Goal: Transaction & Acquisition: Subscribe to service/newsletter

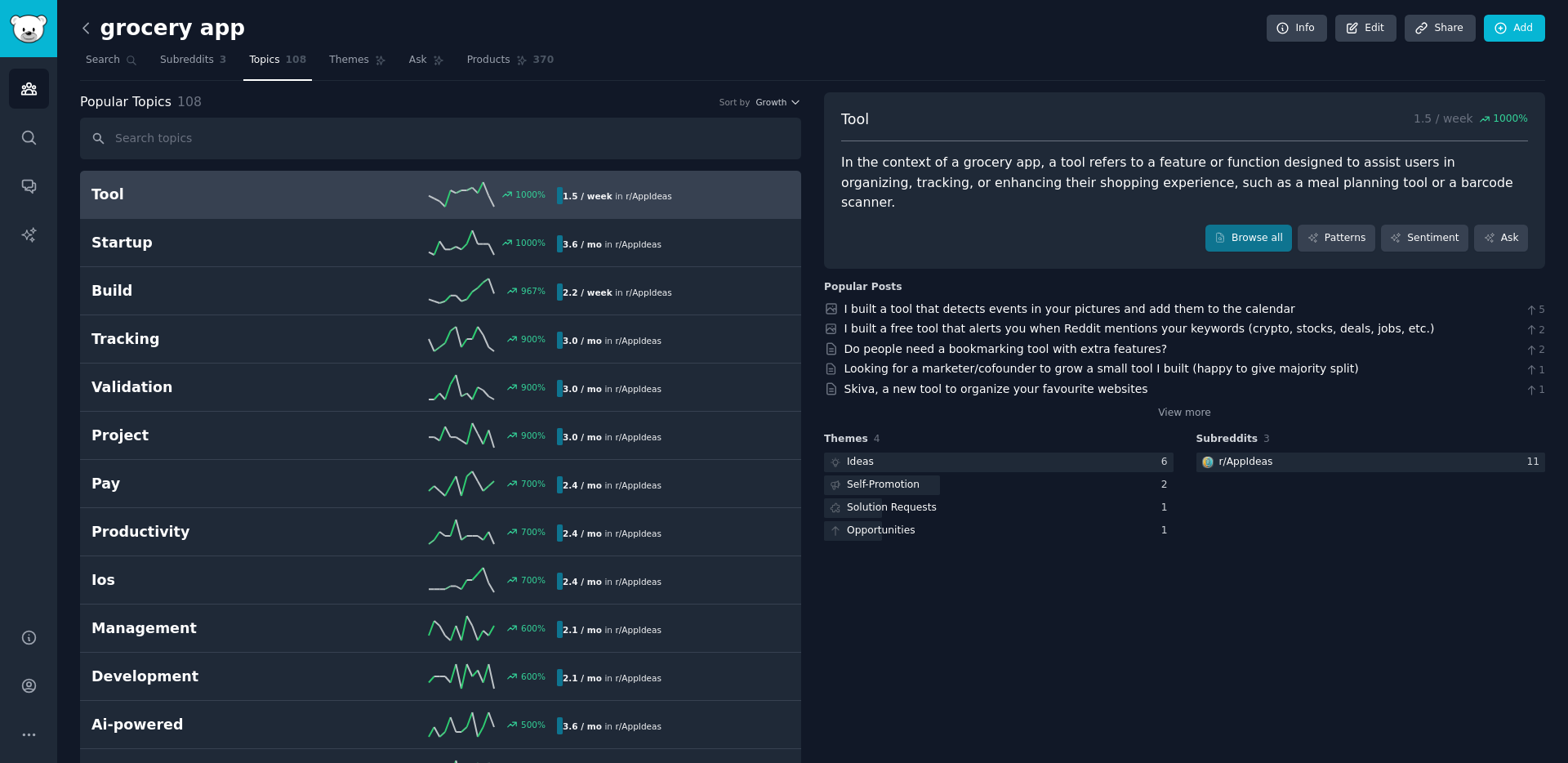
click at [90, 32] on icon at bounding box center [86, 28] width 17 height 17
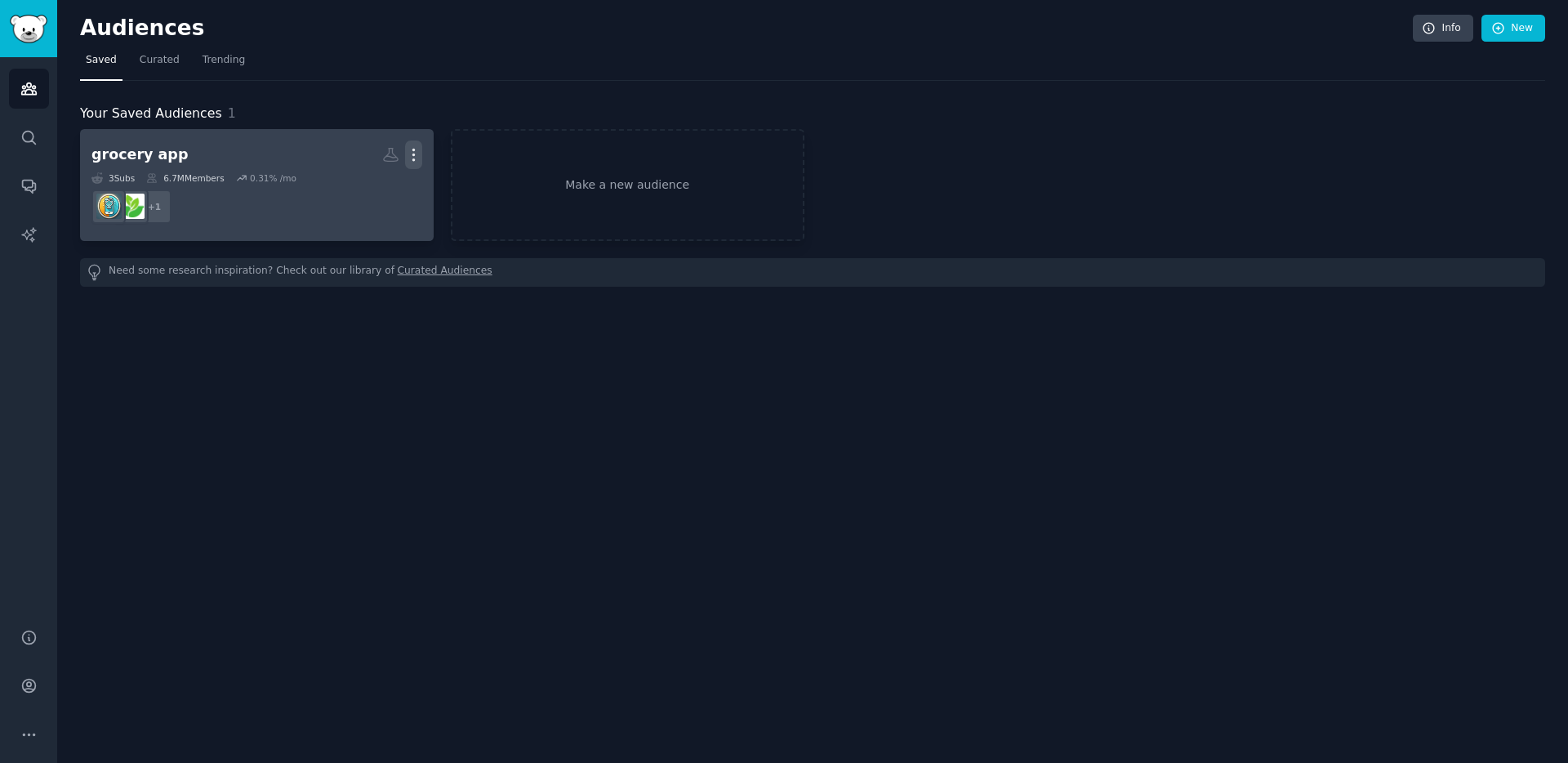
click at [409, 158] on icon "button" at bounding box center [413, 155] width 17 height 17
click at [341, 184] on icon at bounding box center [335, 190] width 12 height 13
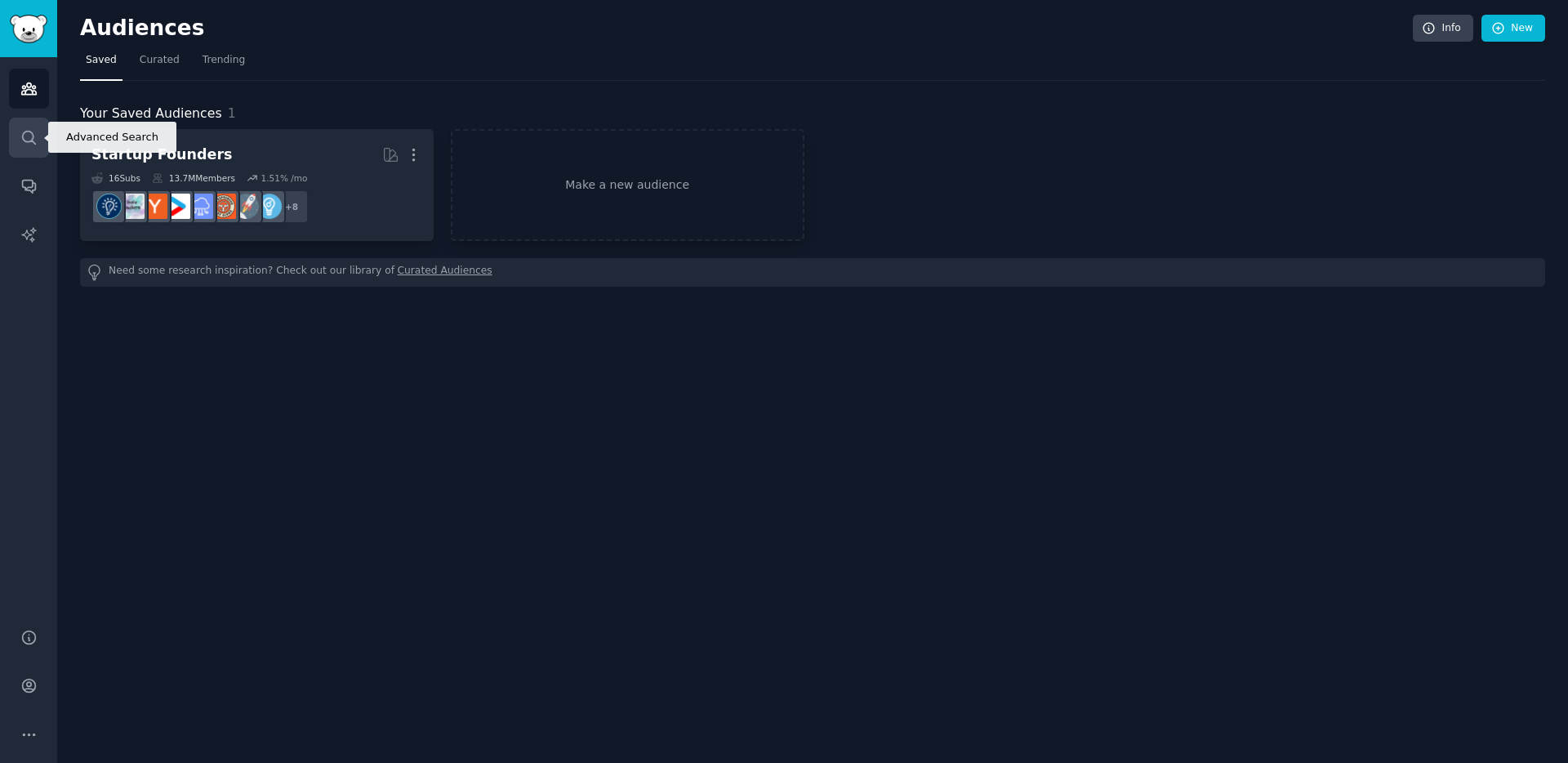
click at [16, 136] on link "Search" at bounding box center [29, 138] width 40 height 40
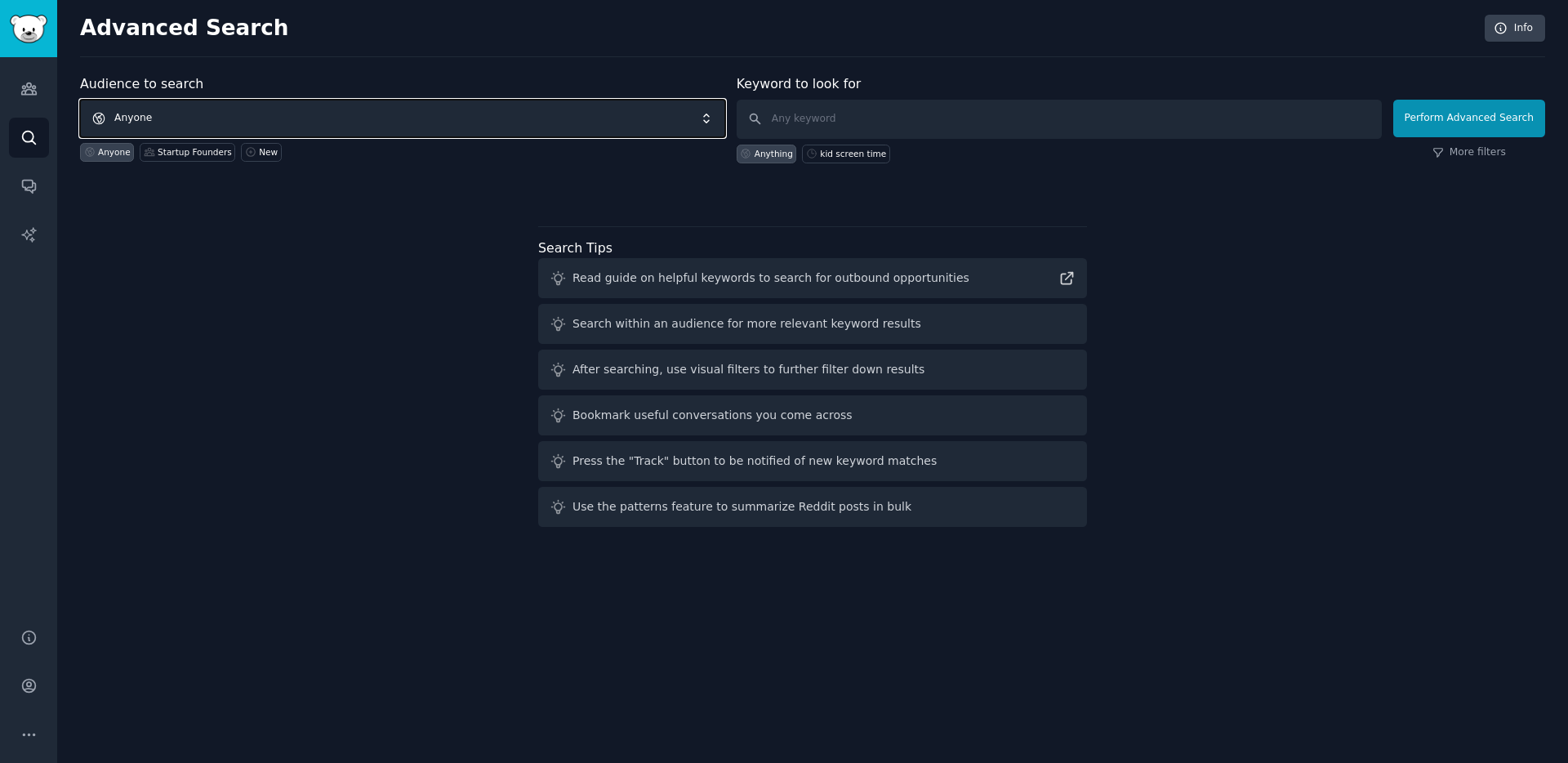
click at [212, 114] on span "Anyone" at bounding box center [403, 118] width 645 height 38
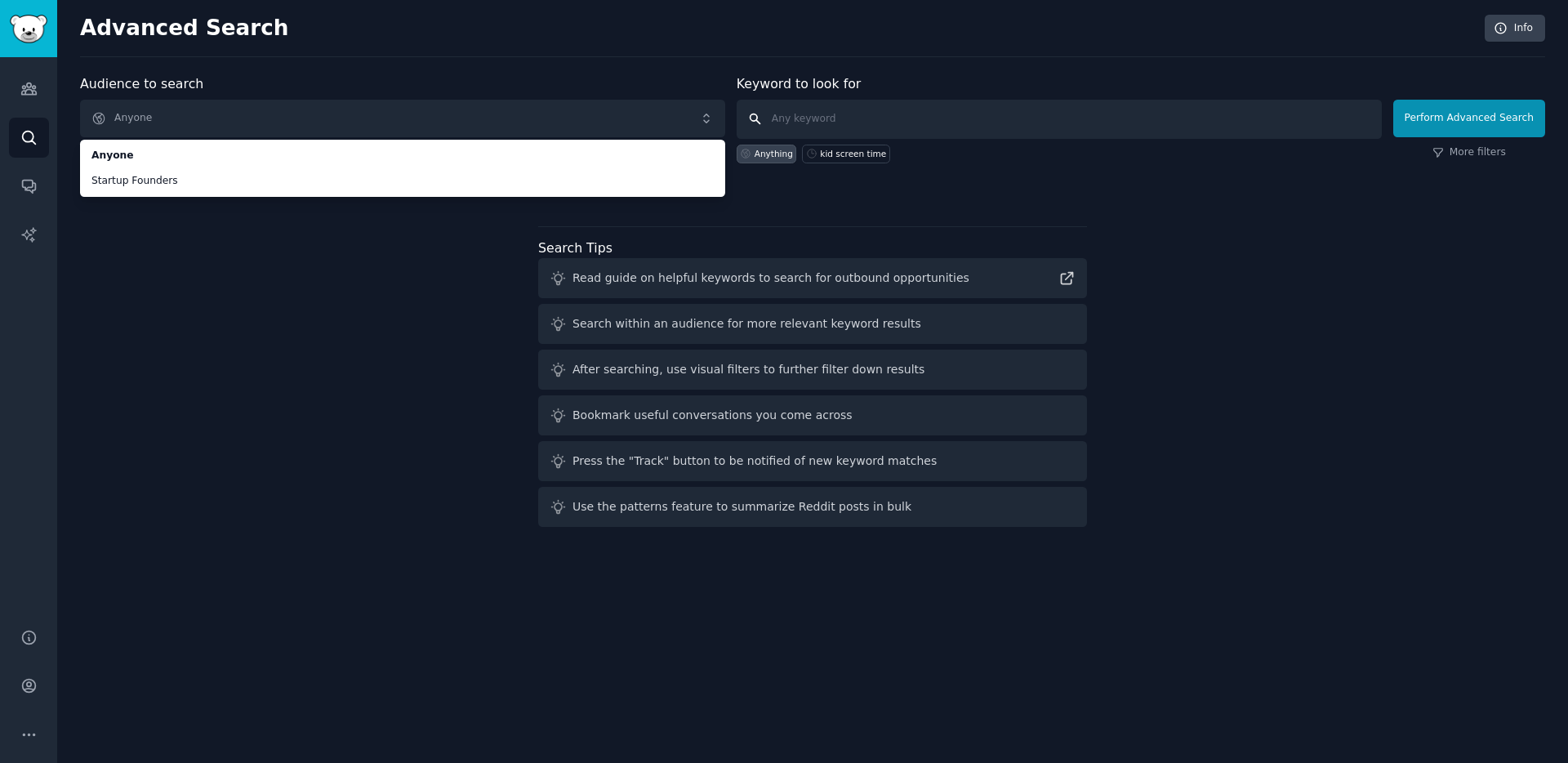
click at [839, 131] on input "text" at bounding box center [1059, 119] width 645 height 39
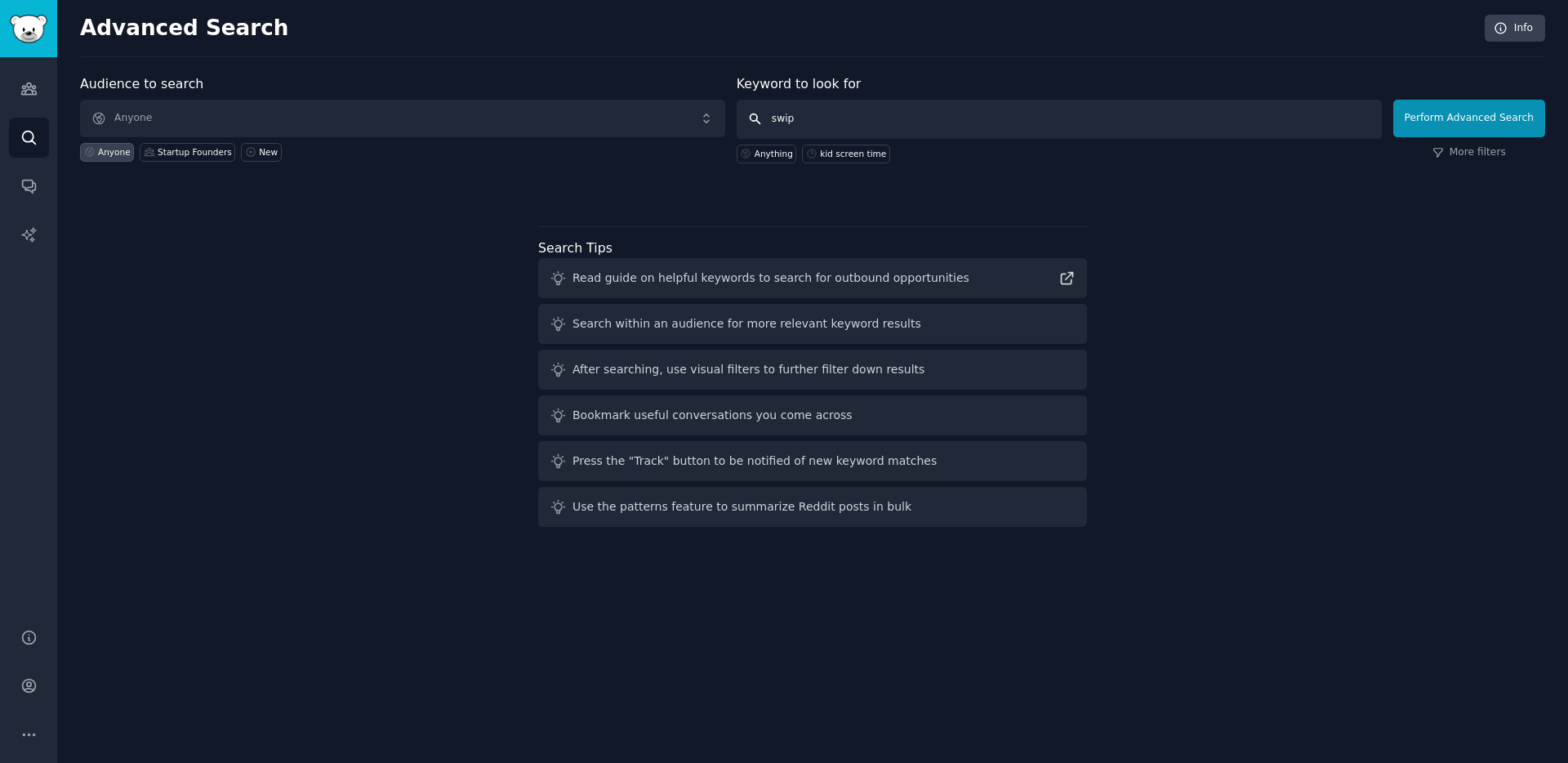
type input "swipe"
type input "photo delete from phone"
click button "Perform Advanced Search" at bounding box center [1470, 118] width 152 height 38
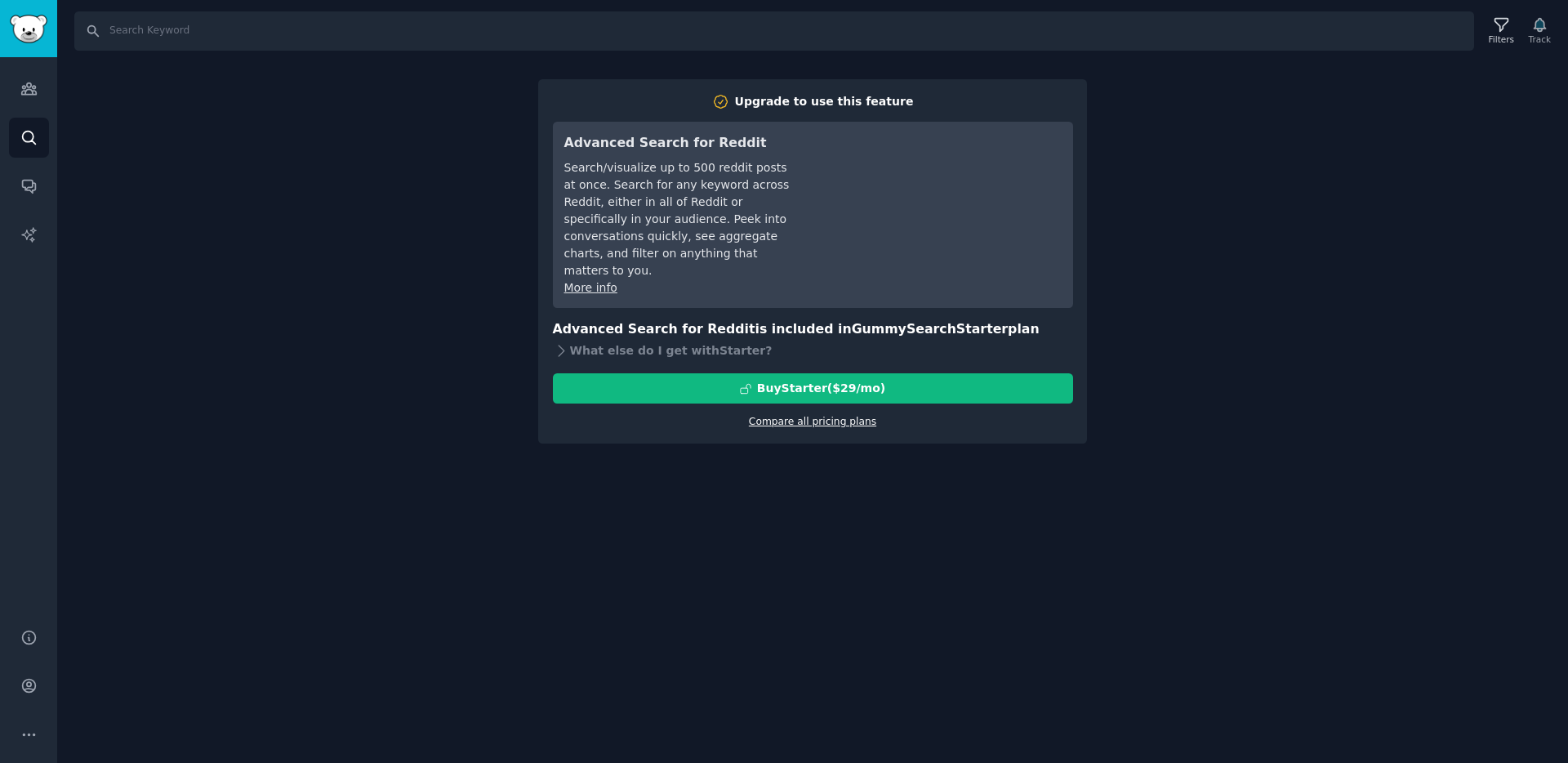
click at [797, 416] on link "Compare all pricing plans" at bounding box center [813, 421] width 128 height 12
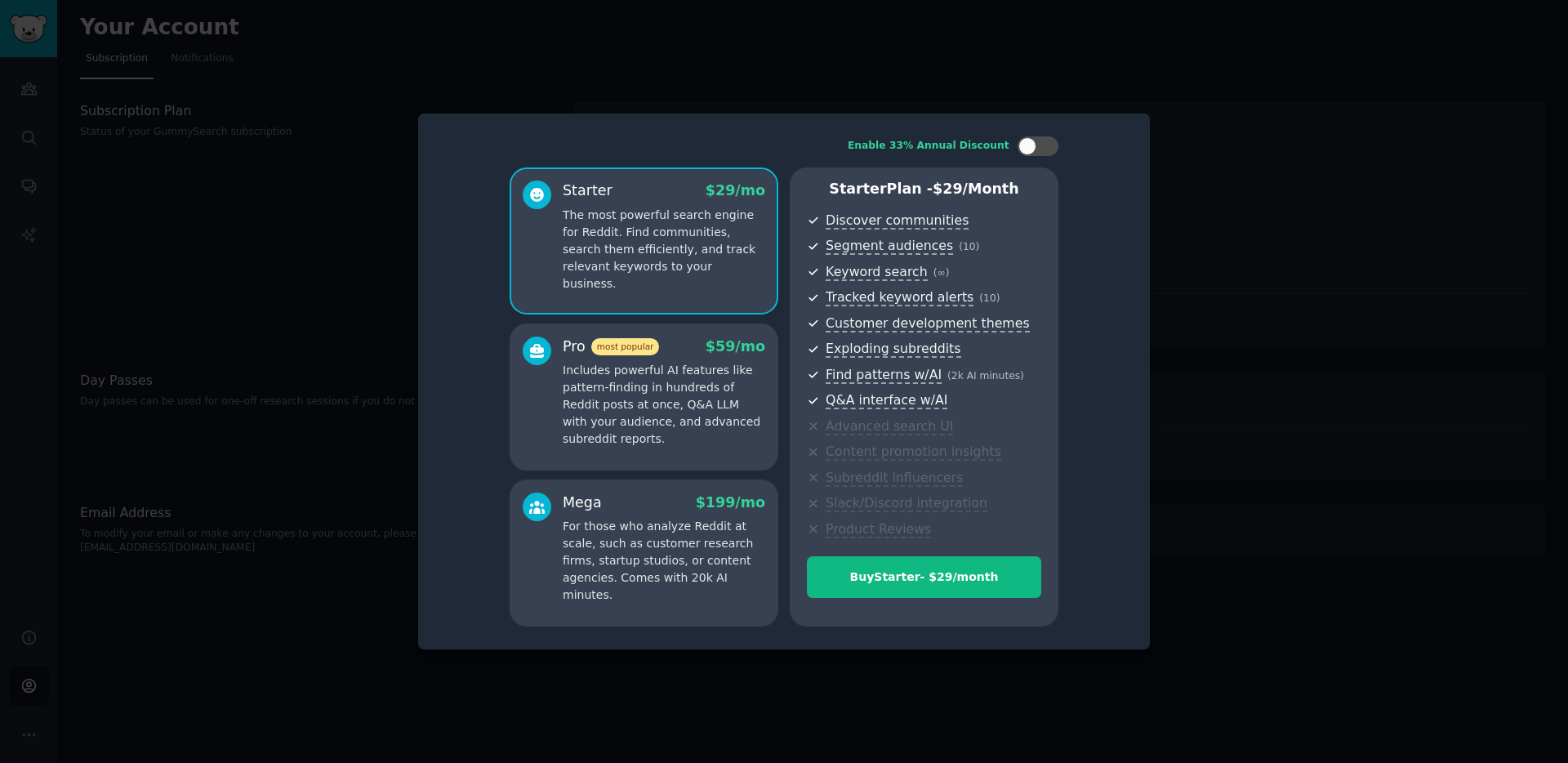
click at [752, 93] on div at bounding box center [784, 381] width 1568 height 763
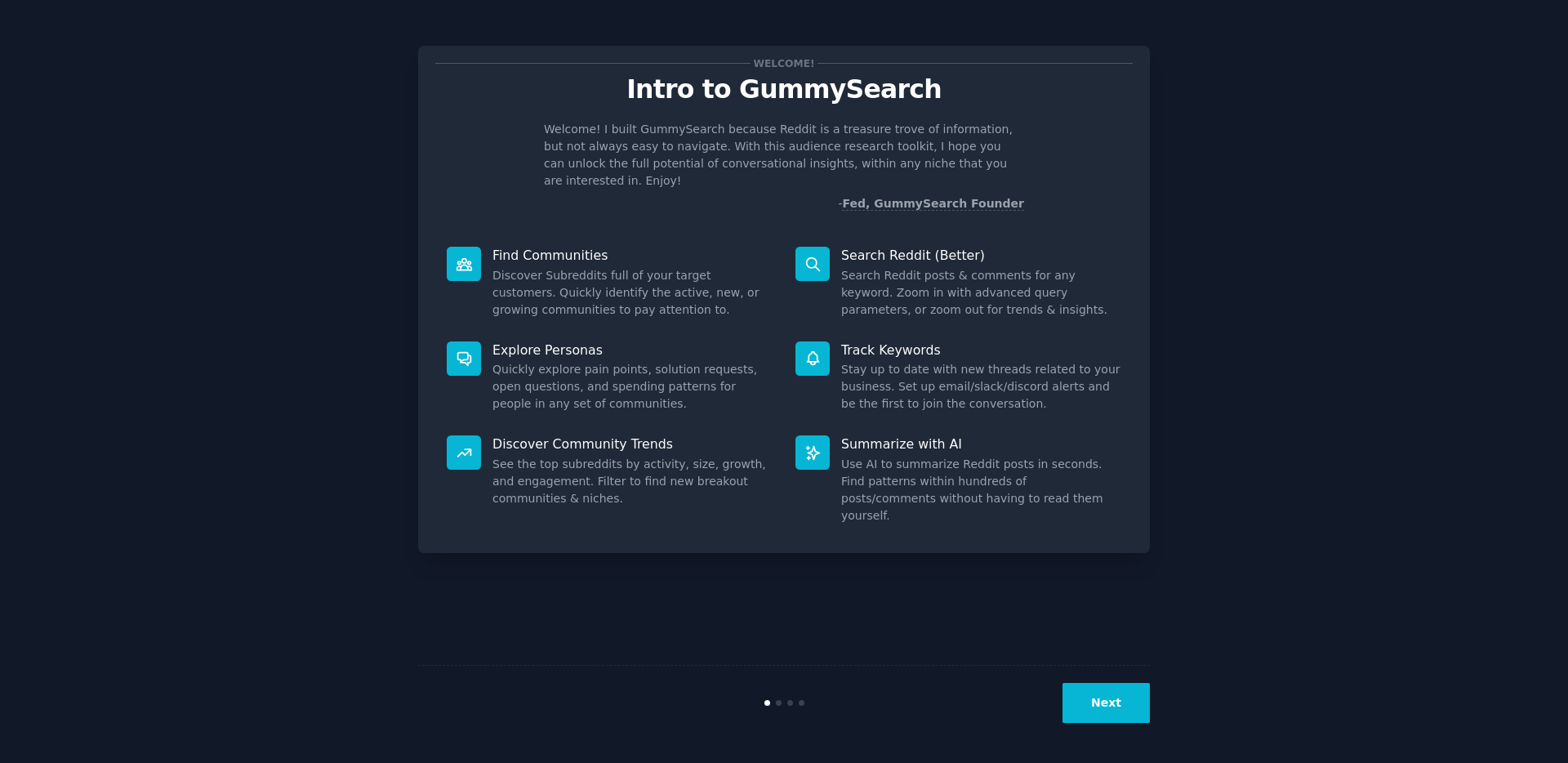
click at [1097, 694] on button "Next" at bounding box center [1107, 703] width 88 height 40
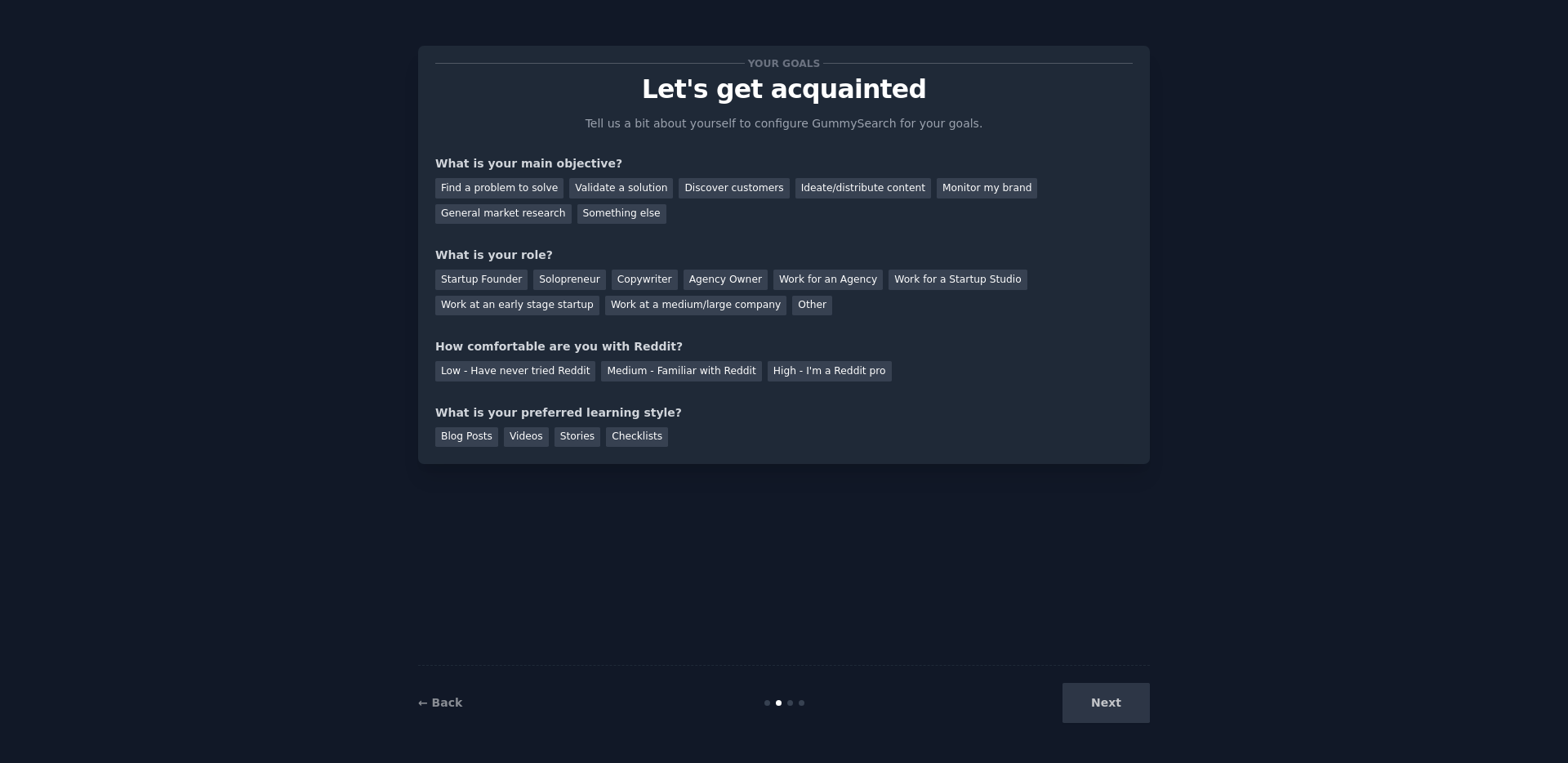
click at [1086, 705] on div "Next" at bounding box center [1027, 703] width 244 height 40
click at [441, 698] on link "← Back" at bounding box center [440, 702] width 44 height 13
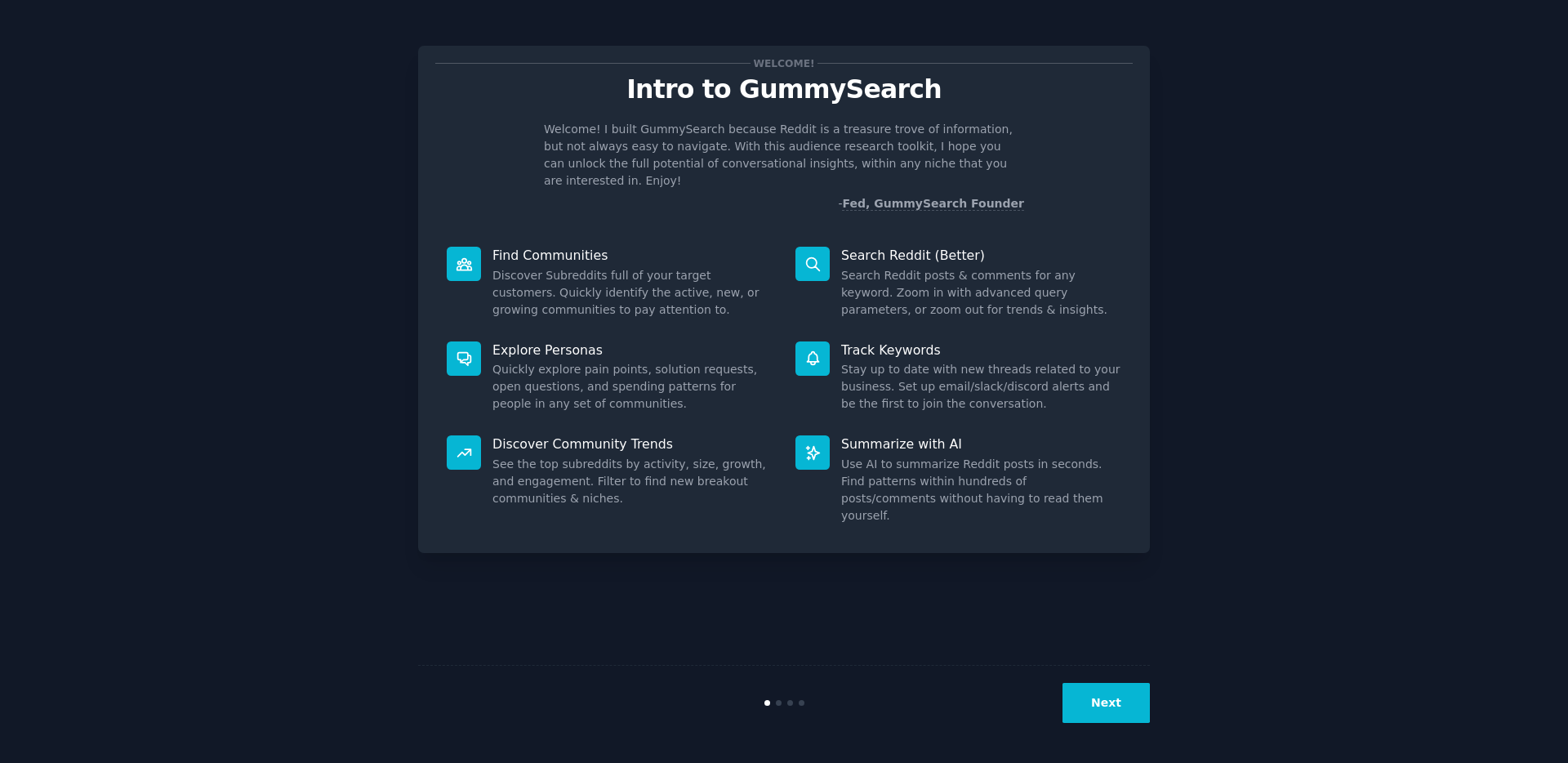
click at [442, 698] on div "Next" at bounding box center [784, 703] width 732 height 75
click at [1116, 707] on button "Next" at bounding box center [1107, 703] width 88 height 40
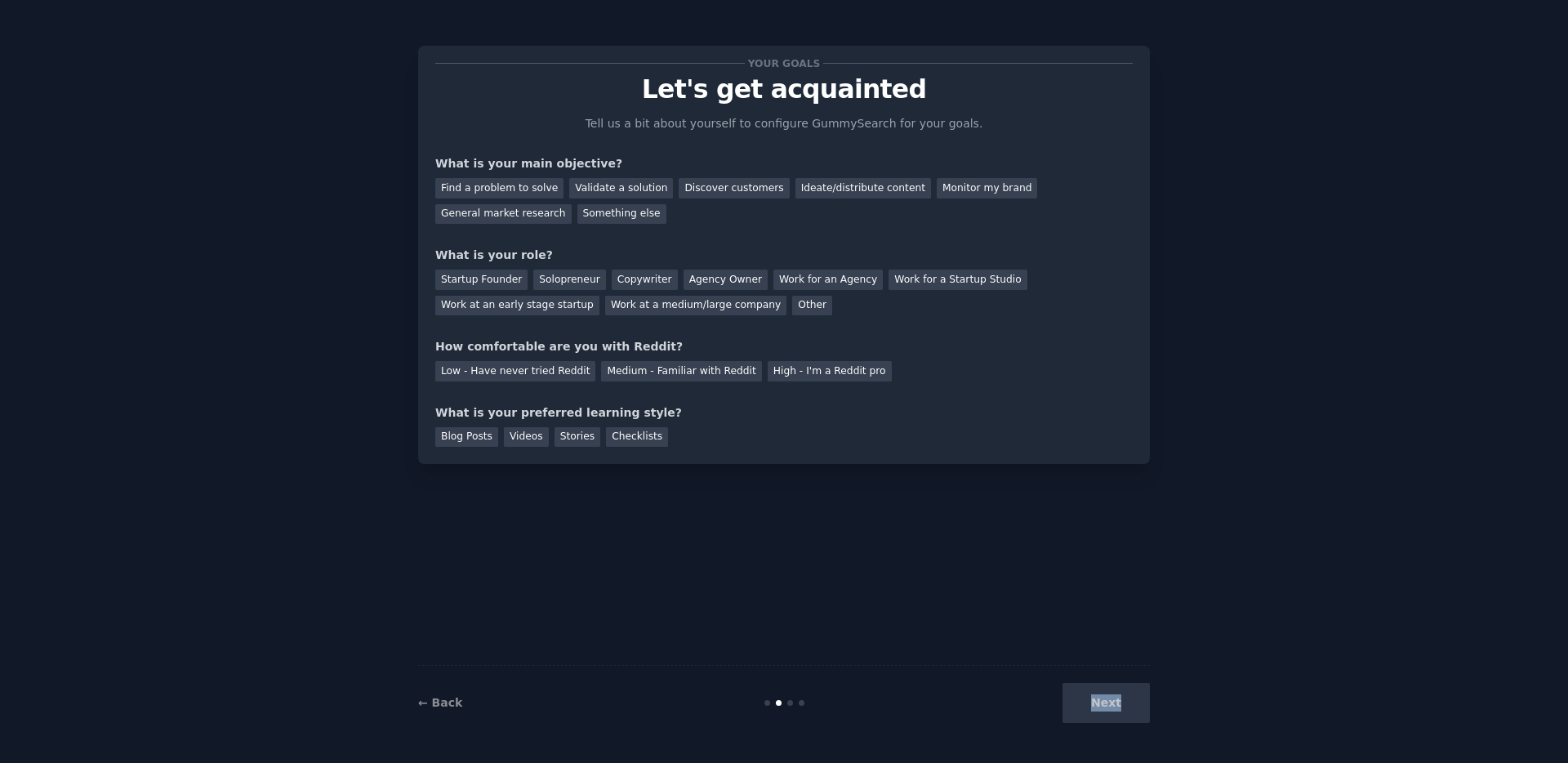
click at [1117, 706] on div "Next" at bounding box center [1027, 703] width 244 height 40
